Goal: Transaction & Acquisition: Subscribe to service/newsletter

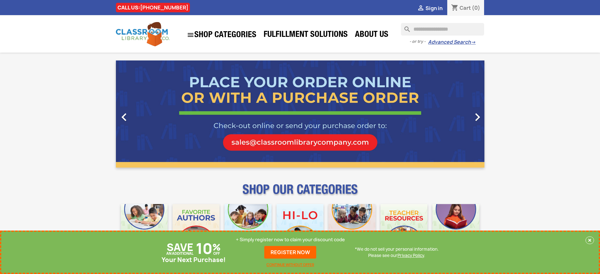
click at [290, 240] on p "+ Simply register now to claim your discount code" at bounding box center [290, 239] width 109 height 6
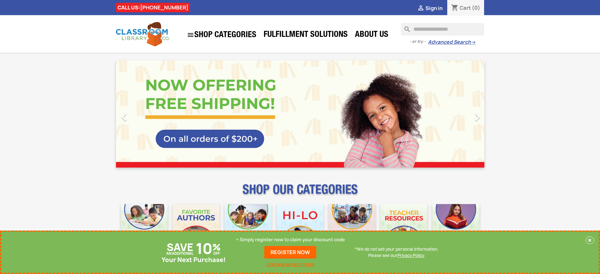
click at [290, 240] on p "+ Simply register now to claim your discount code" at bounding box center [290, 239] width 109 height 6
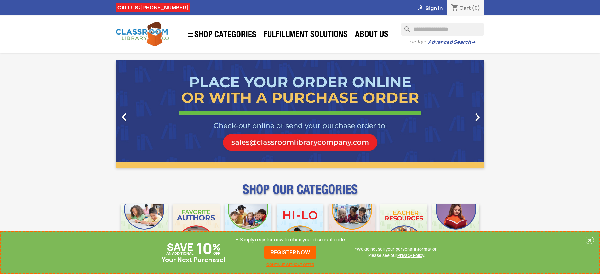
click at [290, 240] on p "+ Simply register now to claim your discount code" at bounding box center [290, 239] width 109 height 6
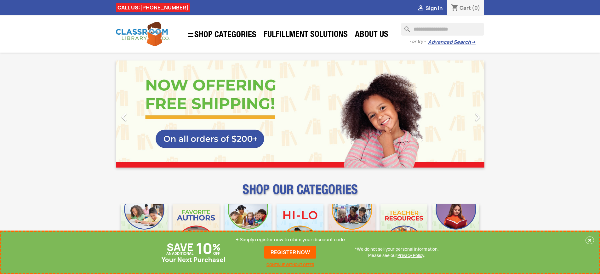
click at [290, 240] on p "+ Simply register now to claim your discount code" at bounding box center [290, 239] width 109 height 6
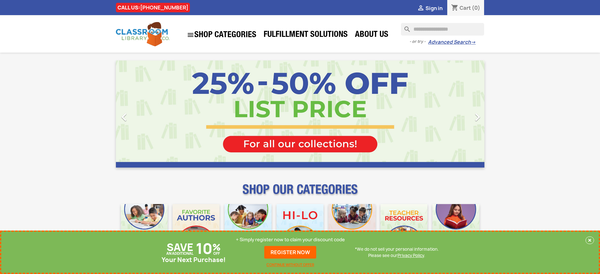
click at [290, 240] on p "+ Simply register now to claim your discount code" at bounding box center [290, 239] width 109 height 6
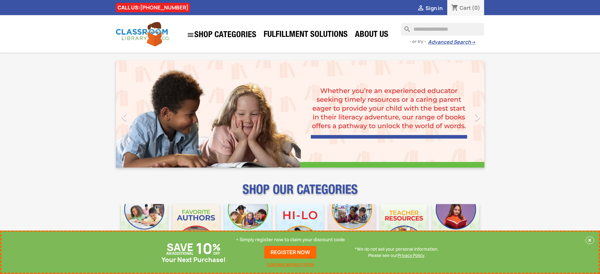
click at [290, 240] on p "+ Simply register now to claim your discount code" at bounding box center [290, 239] width 109 height 6
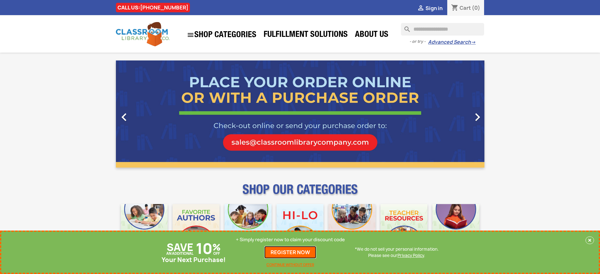
click at [290, 252] on link "REGISTER NOW" at bounding box center [290, 252] width 52 height 13
click at [290, 240] on p "+ Simply register now to claim your discount code" at bounding box center [290, 239] width 109 height 6
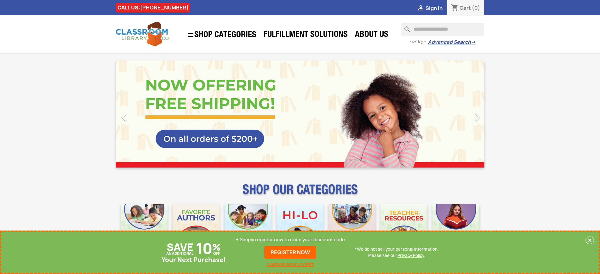
click at [290, 240] on p "+ Simply register now to claim your discount code" at bounding box center [290, 239] width 109 height 6
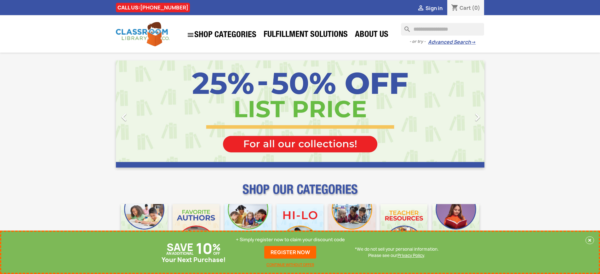
click at [290, 240] on p "+ Simply register now to claim your discount code" at bounding box center [290, 239] width 109 height 6
